Goal: Communication & Community: Participate in discussion

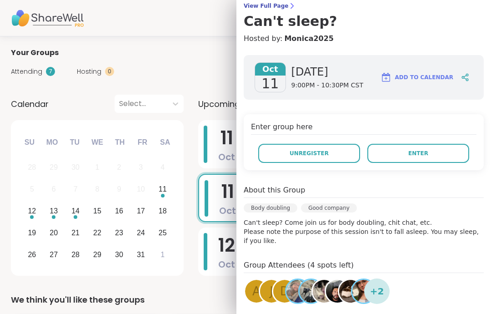
click at [261, 5] on span "View Full Page" at bounding box center [364, 5] width 240 height 7
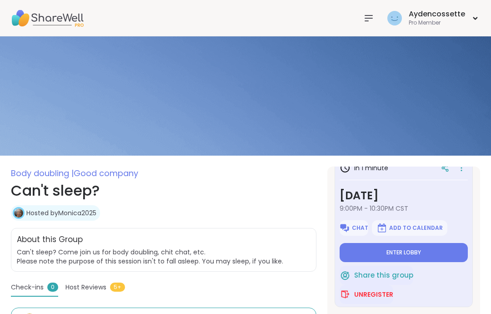
click at [377, 155] on img at bounding box center [245, 95] width 491 height 119
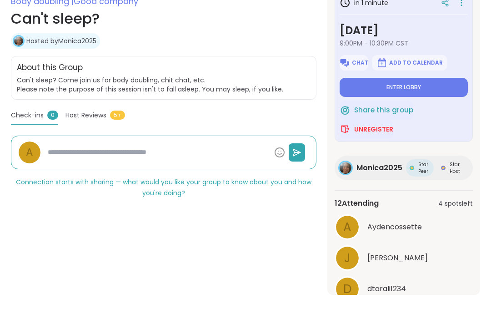
scroll to position [178, 0]
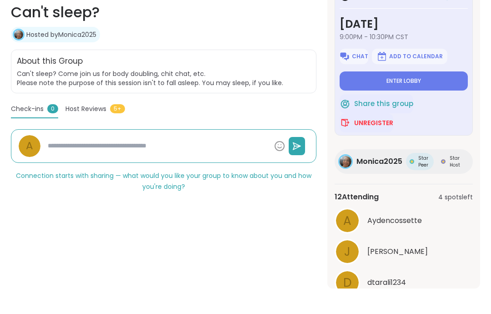
click at [409, 308] on button "See All" at bounding box center [404, 306] width 20 height 10
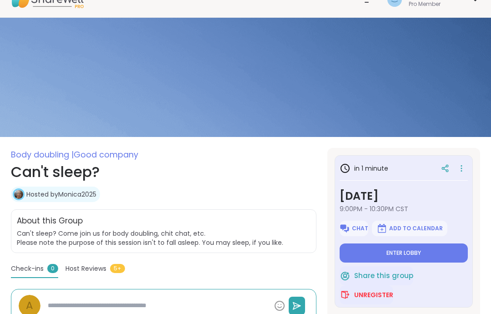
scroll to position [0, 0]
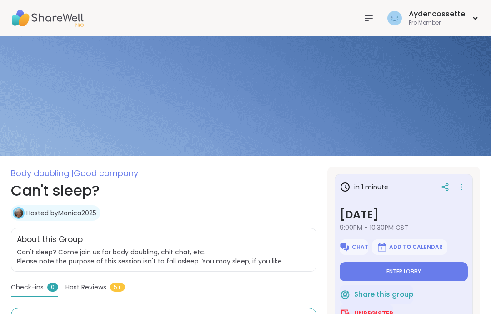
click at [448, 62] on img at bounding box center [245, 95] width 491 height 119
click at [423, 275] on button "Enter lobby" at bounding box center [404, 270] width 128 height 19
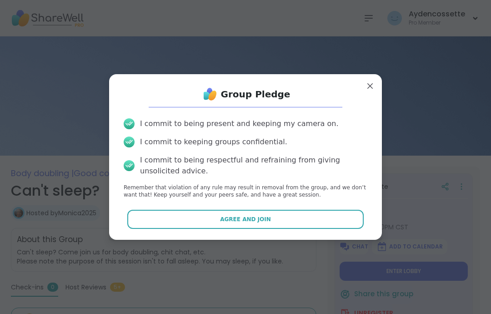
click at [342, 226] on button "Agree and Join" at bounding box center [245, 219] width 237 height 19
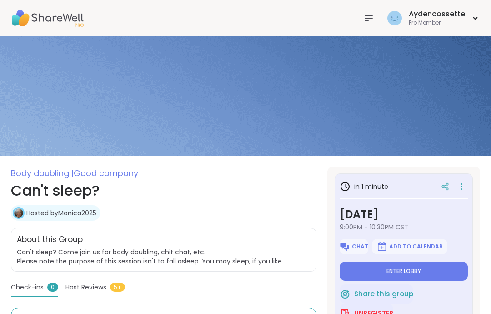
type textarea "*"
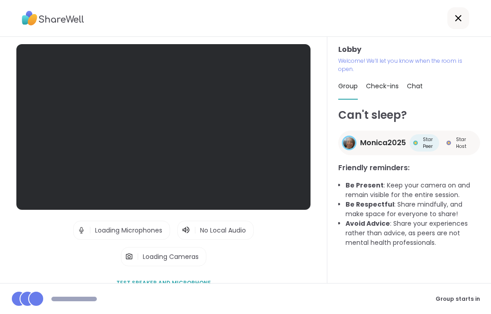
click at [379, 266] on div "Can't sleep? Monica2025 Star Peer Star Host Friendly reminders: Be Present : Ke…" at bounding box center [409, 193] width 142 height 173
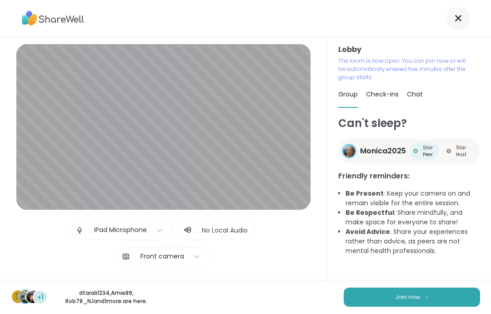
click at [437, 296] on button "Join now" at bounding box center [412, 296] width 136 height 19
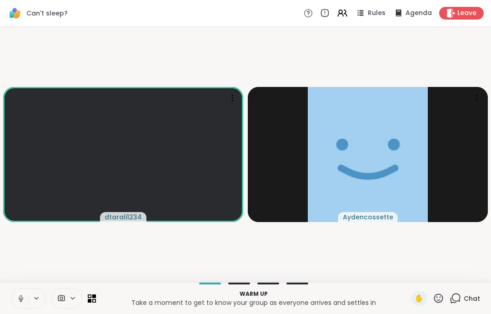
click at [19, 291] on button at bounding box center [19, 298] width 17 height 19
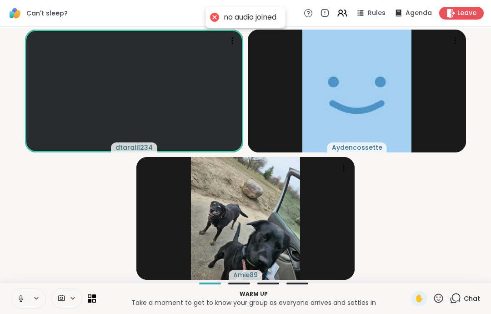
click at [18, 296] on icon at bounding box center [21, 298] width 8 height 8
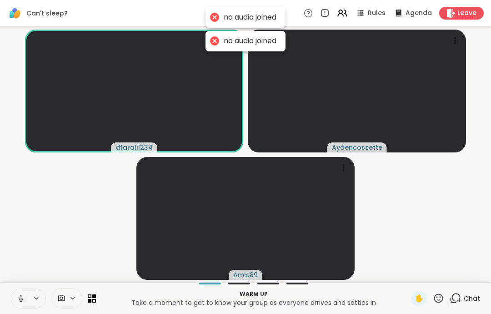
click at [21, 305] on button at bounding box center [19, 298] width 17 height 19
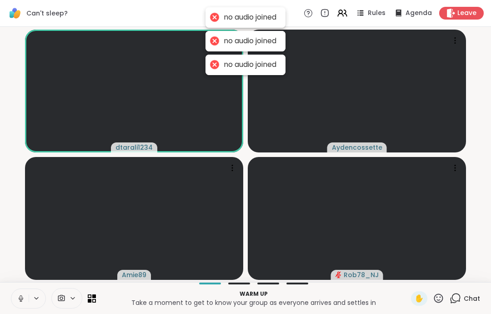
click at [22, 292] on button at bounding box center [19, 298] width 17 height 19
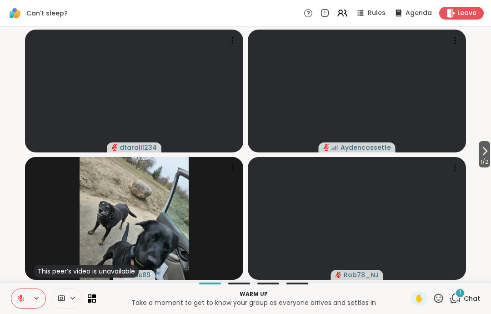
click at [473, 147] on video-player-container "1 / 2 dtarali1234 Aydencossette This peer’s video is unavailable Amie89 Rob78_NJ" at bounding box center [245, 154] width 480 height 248
click at [473, 146] on video-player-container "1 / 2 dtarali1234 Aydencossette This peer’s video is unavailable Amie89 Rob78_NJ" at bounding box center [245, 154] width 480 height 248
click at [484, 156] on icon at bounding box center [484, 151] width 11 height 11
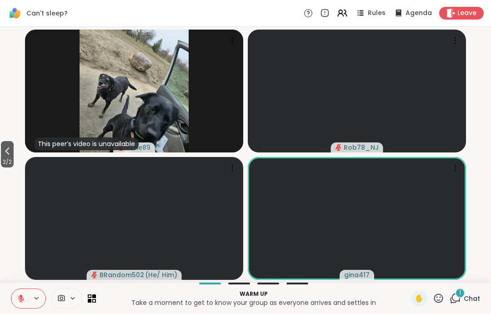
click at [14, 152] on button "2 / 2" at bounding box center [7, 154] width 13 height 26
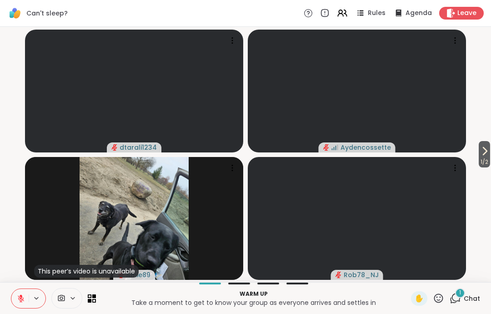
click at [471, 298] on span "Chat" at bounding box center [472, 298] width 16 height 9
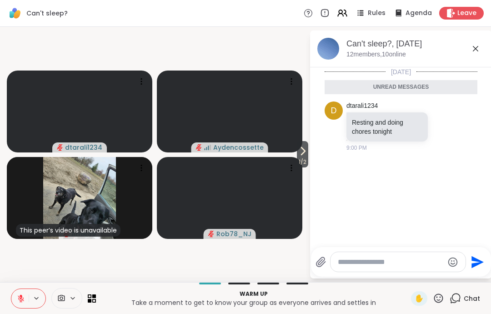
click at [487, 44] on div "Can't sleep?, [DATE] members, 10 online" at bounding box center [401, 48] width 182 height 37
click at [477, 52] on icon at bounding box center [475, 48] width 11 height 11
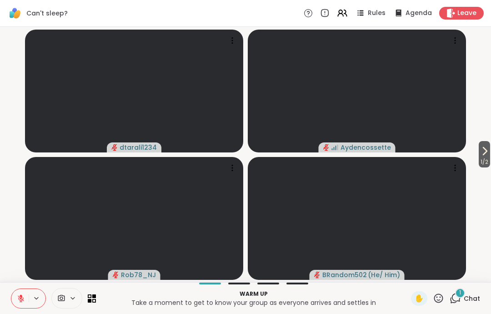
click at [479, 282] on div "Warm up Take a moment to get to know your group as everyone arrives and settles…" at bounding box center [245, 298] width 491 height 32
click at [479, 282] on div "1 / 2 dtarali1234 Aydencossette Rob78_NJ BRandom502 ( He/ Him )" at bounding box center [245, 154] width 491 height 255
click at [469, 296] on span "Chat" at bounding box center [472, 298] width 16 height 9
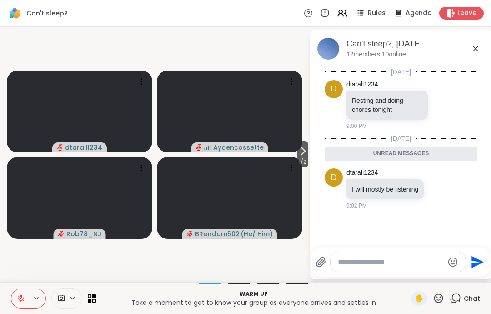
click at [478, 44] on icon at bounding box center [475, 48] width 11 height 11
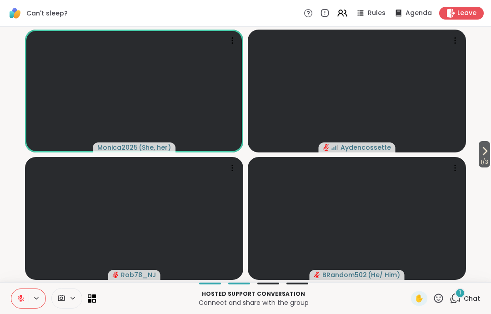
click at [16, 297] on button at bounding box center [19, 298] width 17 height 19
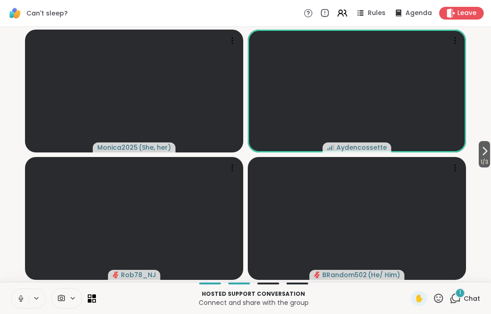
click at [22, 291] on button at bounding box center [19, 298] width 17 height 19
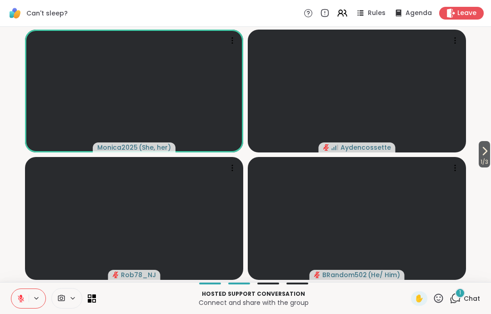
click at [442, 295] on icon at bounding box center [438, 297] width 11 height 11
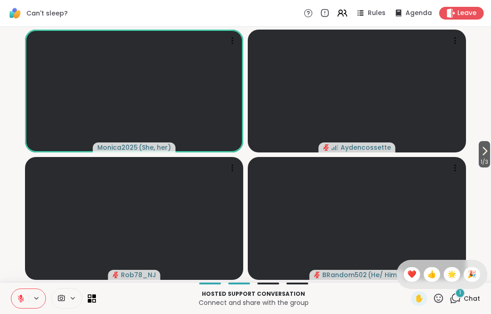
click at [407, 272] on span "❤️" at bounding box center [411, 274] width 9 height 11
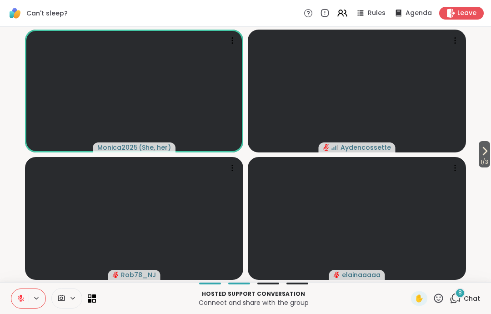
click at [22, 307] on button at bounding box center [19, 298] width 17 height 19
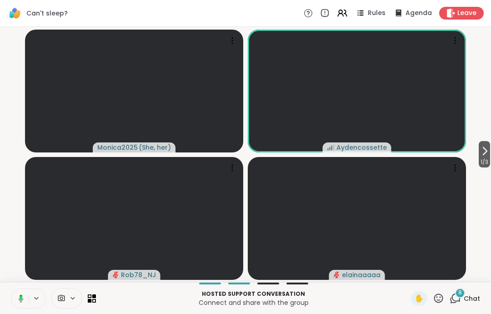
click at [18, 294] on icon at bounding box center [19, 298] width 8 height 8
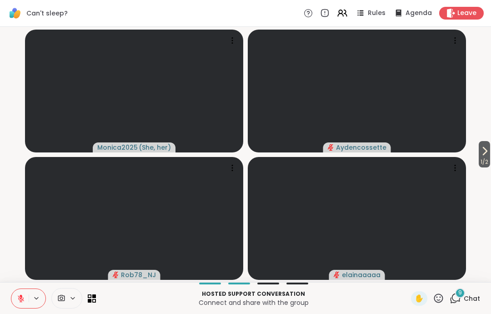
click at [486, 156] on icon at bounding box center [484, 151] width 11 height 11
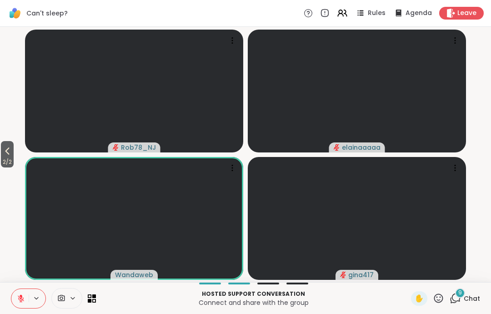
click at [14, 156] on button "2 / 2" at bounding box center [7, 154] width 13 height 26
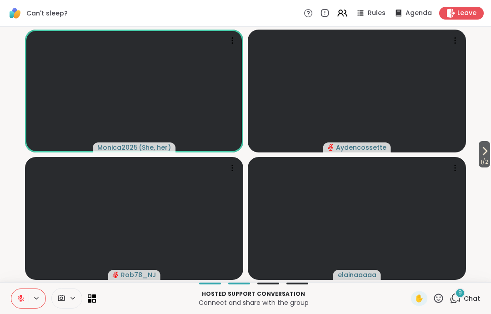
click at [20, 296] on icon at bounding box center [21, 298] width 8 height 8
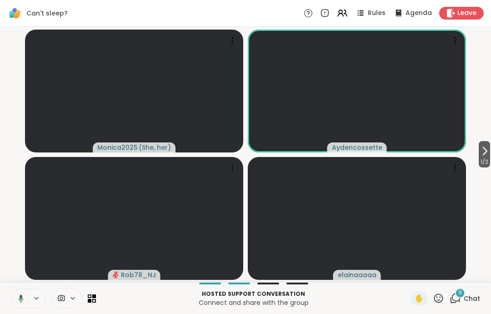
click at [19, 300] on icon at bounding box center [19, 298] width 8 height 8
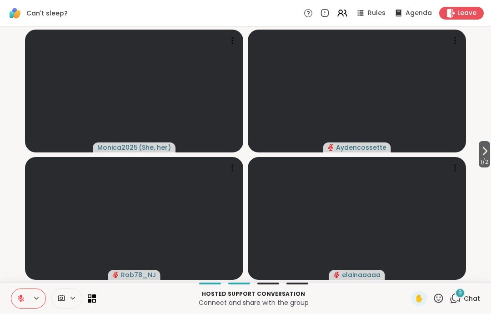
click at [16, 293] on button at bounding box center [19, 298] width 17 height 19
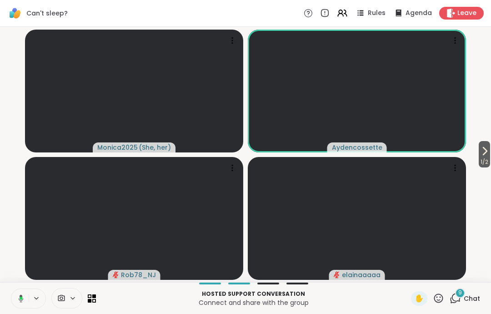
click at [25, 298] on button at bounding box center [19, 298] width 19 height 19
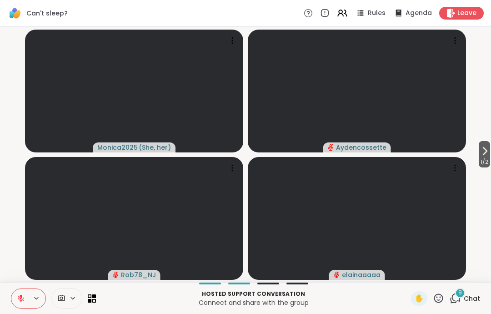
click at [19, 302] on button at bounding box center [19, 298] width 17 height 19
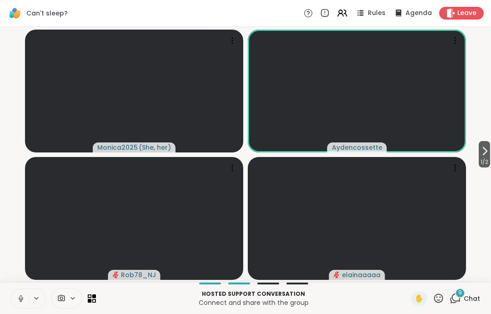
click at [19, 297] on icon at bounding box center [21, 298] width 5 height 3
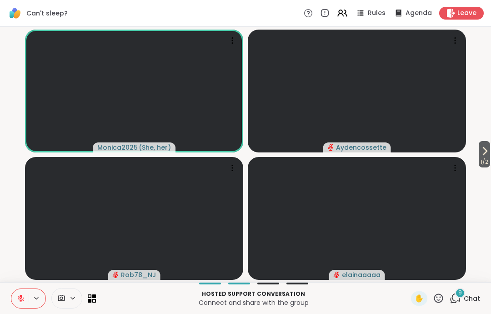
click at [30, 296] on button at bounding box center [37, 298] width 17 height 8
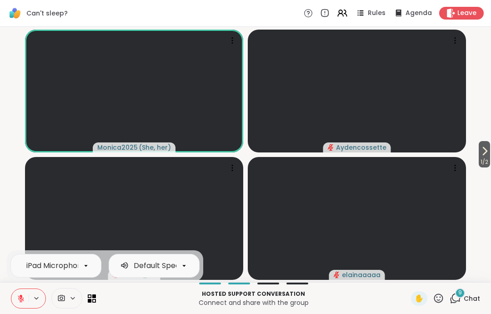
click at [21, 298] on icon at bounding box center [21, 298] width 8 height 8
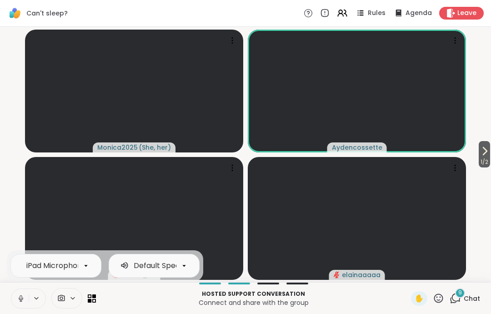
click at [18, 306] on button at bounding box center [19, 298] width 17 height 19
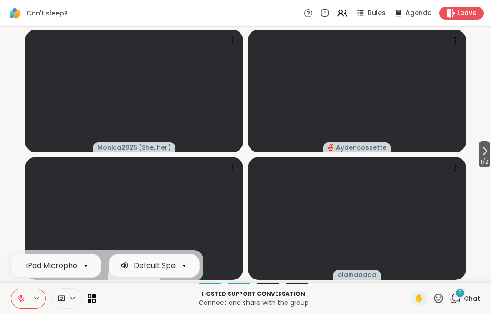
click at [21, 304] on button at bounding box center [19, 298] width 17 height 19
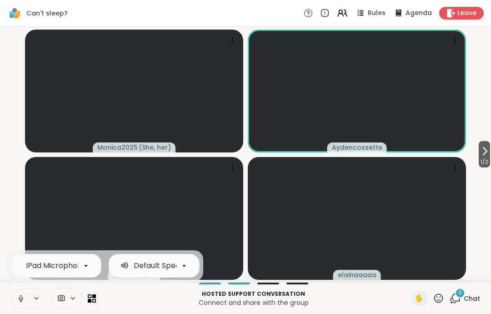
click at [15, 301] on button at bounding box center [19, 298] width 17 height 19
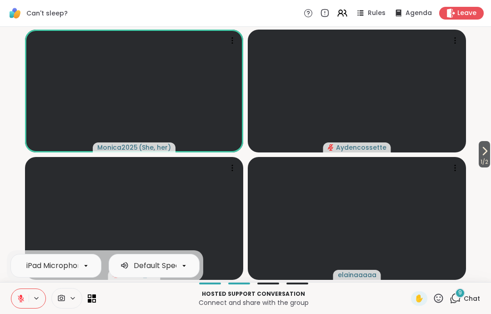
click at [18, 305] on button at bounding box center [19, 298] width 17 height 19
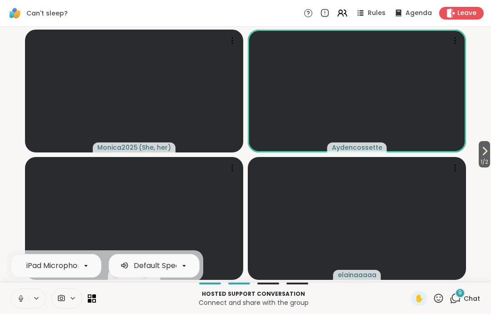
click at [19, 304] on button at bounding box center [19, 298] width 17 height 19
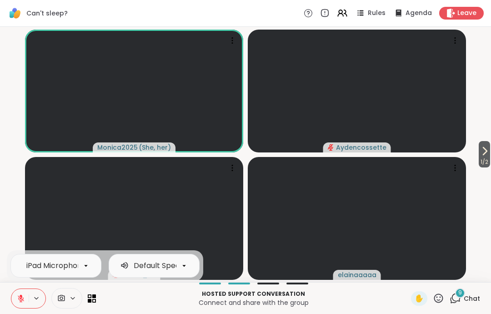
click at [14, 296] on button at bounding box center [19, 298] width 17 height 19
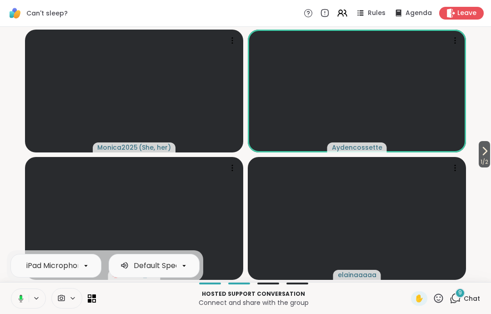
click at [16, 299] on icon at bounding box center [19, 298] width 8 height 8
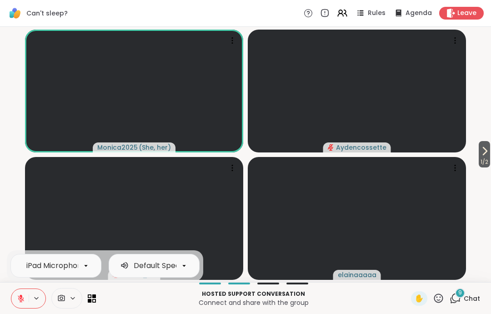
click at [17, 302] on icon at bounding box center [21, 298] width 8 height 8
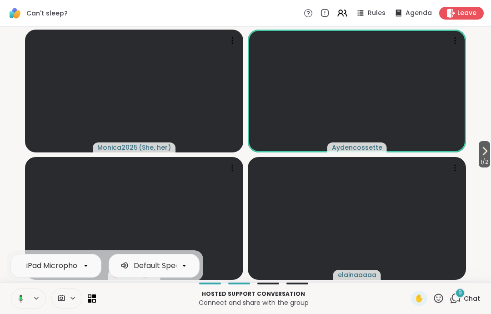
click at [17, 302] on icon at bounding box center [19, 298] width 8 height 8
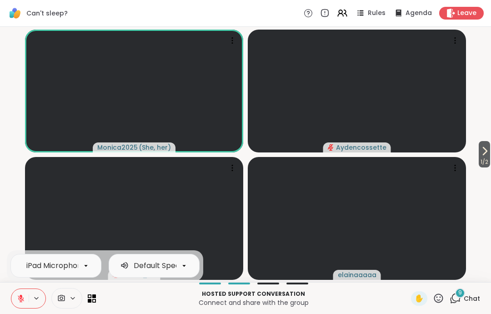
click at [20, 303] on button at bounding box center [19, 298] width 17 height 19
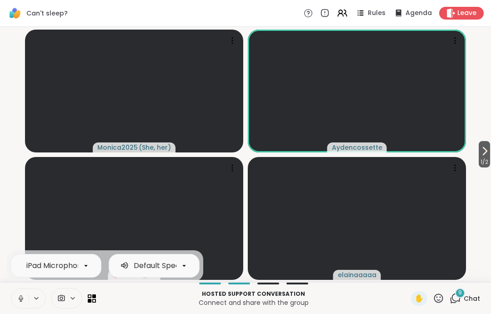
click at [19, 297] on icon at bounding box center [21, 298] width 8 height 8
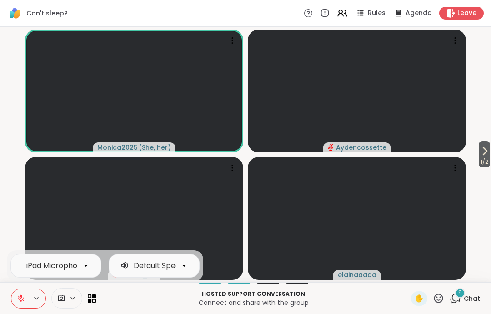
click at [15, 295] on button at bounding box center [19, 298] width 17 height 19
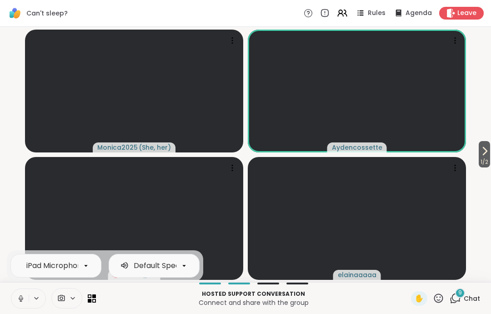
click at [20, 298] on icon at bounding box center [21, 297] width 2 height 4
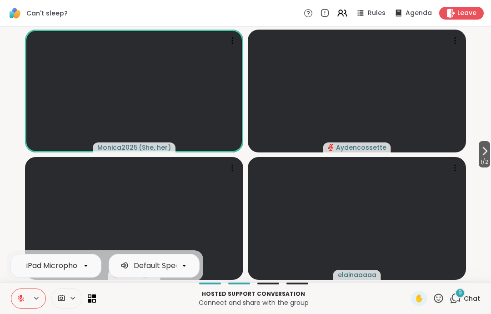
click at [20, 295] on icon at bounding box center [21, 296] width 3 height 4
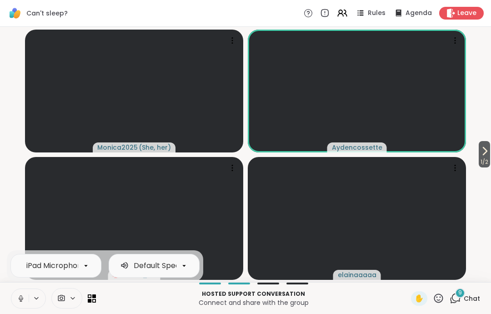
click at [20, 305] on button at bounding box center [19, 298] width 17 height 19
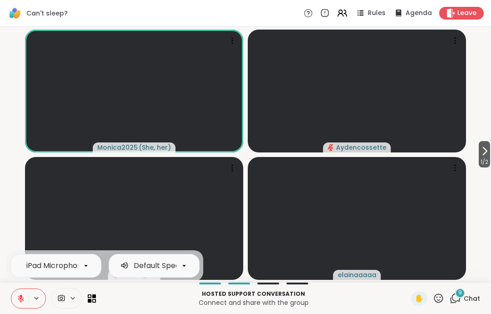
click at [20, 305] on button at bounding box center [19, 298] width 17 height 19
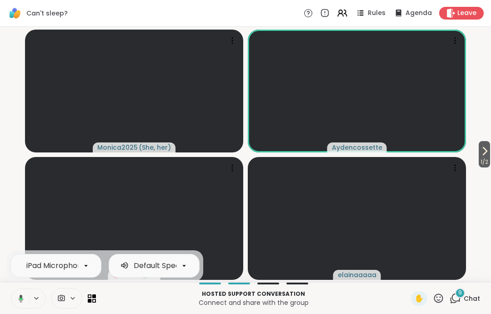
click at [21, 299] on icon at bounding box center [21, 298] width 3 height 2
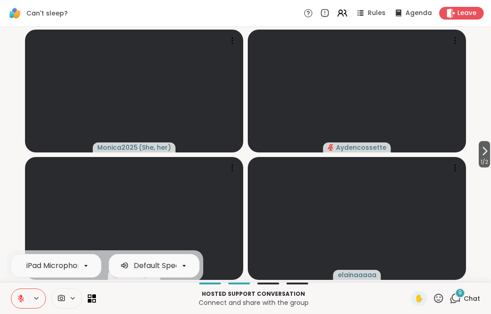
click at [13, 306] on button at bounding box center [19, 298] width 17 height 19
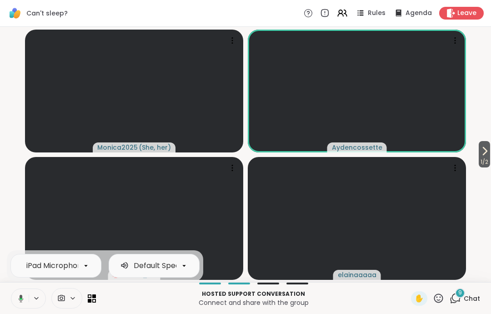
click at [18, 299] on icon at bounding box center [19, 298] width 8 height 8
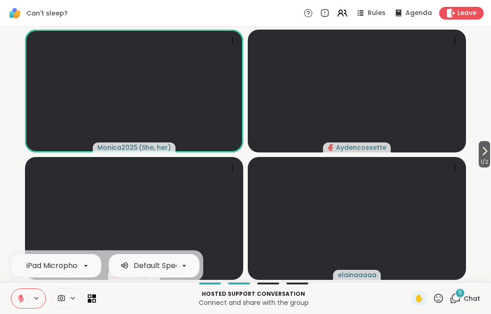
click at [1, 172] on div "1 / 2 Monica2025 ( She, her ) Aydencossette Rob78_NJ elainaaaaa" at bounding box center [245, 154] width 491 height 255
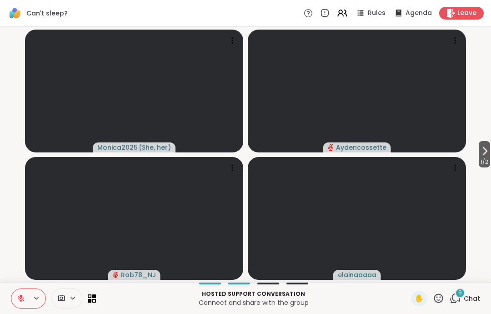
click at [20, 299] on icon at bounding box center [21, 298] width 6 height 6
click at [17, 298] on icon at bounding box center [19, 298] width 8 height 8
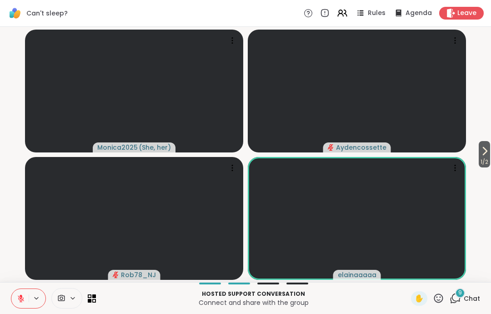
click at [17, 301] on icon at bounding box center [21, 298] width 8 height 8
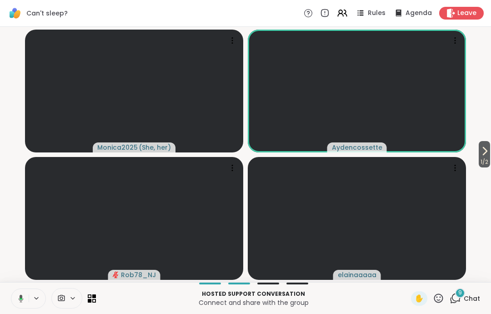
click at [21, 305] on button at bounding box center [19, 298] width 19 height 19
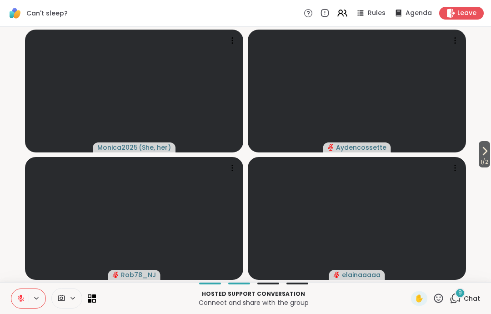
click at [20, 296] on icon at bounding box center [21, 296] width 3 height 4
click at [17, 298] on icon at bounding box center [21, 298] width 8 height 8
click at [15, 296] on button at bounding box center [19, 298] width 17 height 19
click at [17, 295] on icon at bounding box center [21, 298] width 8 height 8
click at [19, 298] on icon at bounding box center [21, 298] width 8 height 8
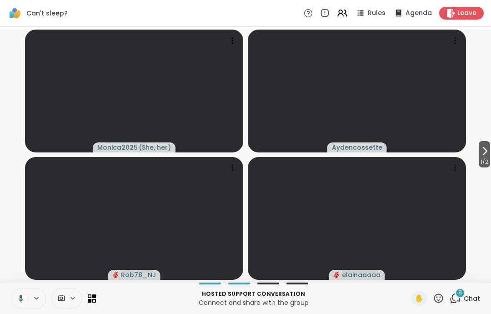
click at [15, 295] on icon at bounding box center [19, 298] width 8 height 8
click at [20, 271] on video-player-container "1 / 2 Monica2025 ( She, her ) Aydencossette Rob78_NJ elainaaaaa" at bounding box center [245, 154] width 480 height 248
click at [18, 298] on icon at bounding box center [21, 298] width 8 height 8
click at [17, 296] on icon at bounding box center [21, 298] width 8 height 8
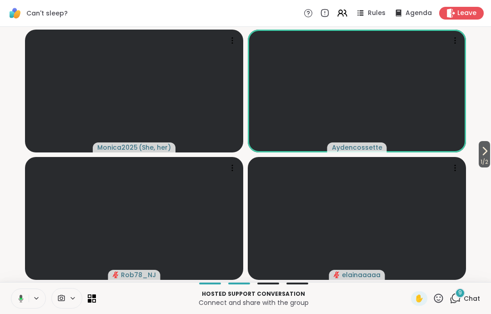
click at [15, 299] on button at bounding box center [19, 298] width 19 height 19
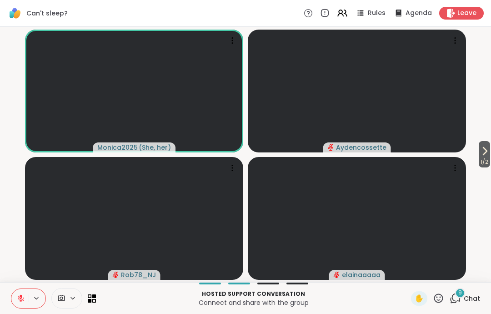
click at [20, 292] on button at bounding box center [19, 298] width 17 height 19
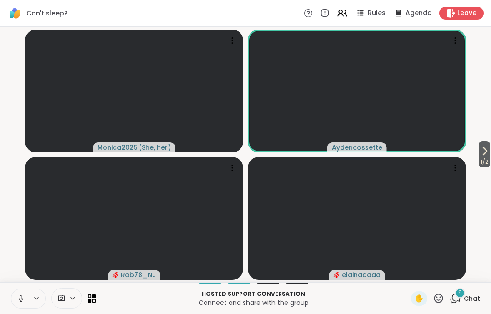
click at [17, 297] on icon at bounding box center [21, 298] width 8 height 8
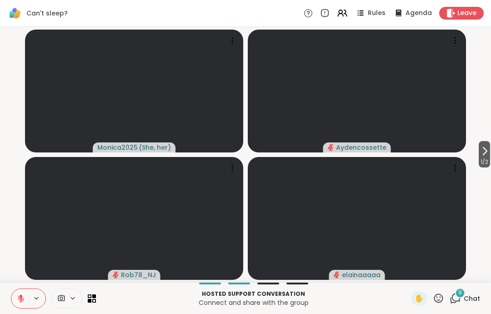
click at [15, 305] on button at bounding box center [19, 298] width 17 height 19
click at [13, 293] on button at bounding box center [19, 298] width 17 height 19
click at [13, 278] on div "1 / 2 Monica2025 ( She, her ) Aydencossette Rob78_NJ elainaaaaa" at bounding box center [245, 154] width 491 height 255
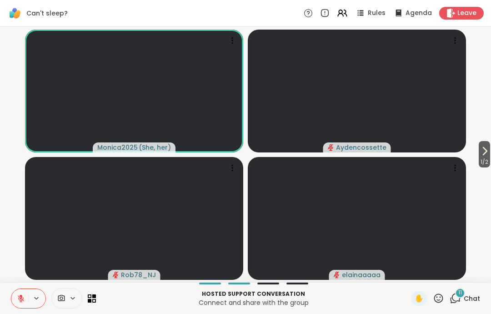
click at [467, 14] on span "Leave" at bounding box center [467, 13] width 19 height 9
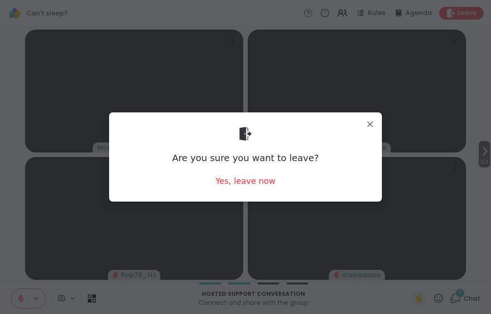
click at [259, 186] on div "Yes, leave now" at bounding box center [246, 180] width 60 height 11
